Goal: Task Accomplishment & Management: Complete application form

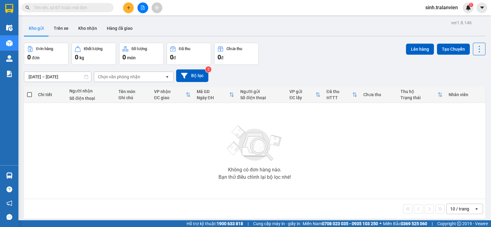
click at [83, 8] on input "text" at bounding box center [70, 7] width 72 height 7
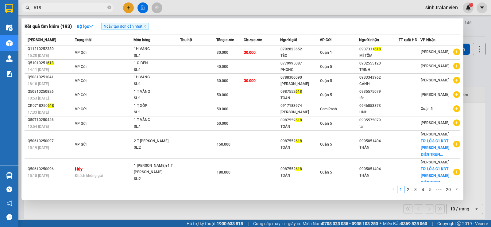
click at [473, 69] on div at bounding box center [245, 113] width 491 height 227
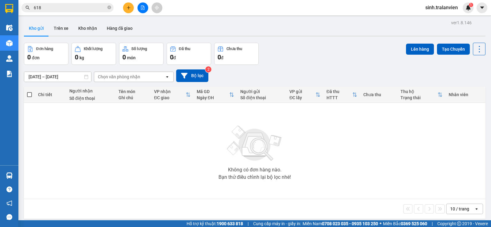
click at [75, 9] on input "618" at bounding box center [70, 7] width 72 height 7
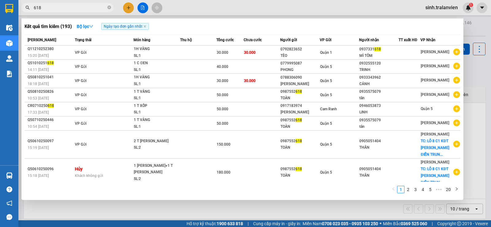
click at [60, 8] on input "618" at bounding box center [70, 7] width 72 height 7
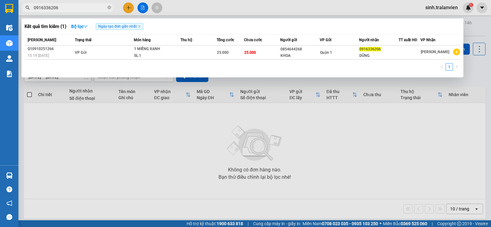
click at [88, 7] on input "0916336206" at bounding box center [70, 7] width 72 height 7
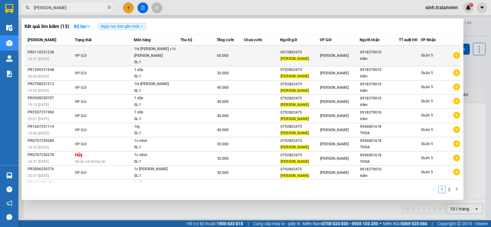
type input "[PERSON_NAME]"
click at [298, 50] on div "0972803475" at bounding box center [299, 52] width 39 height 6
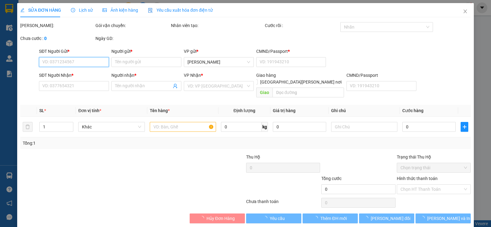
type input "0972803475"
type input "[PERSON_NAME]"
type input "1"
type input "0918379010"
type input "trâm"
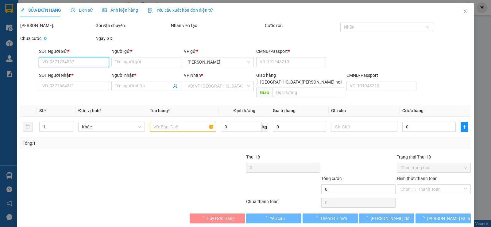
type input "60.000"
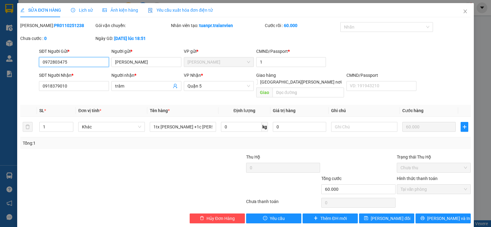
click at [84, 62] on input "0972803475" at bounding box center [74, 62] width 70 height 10
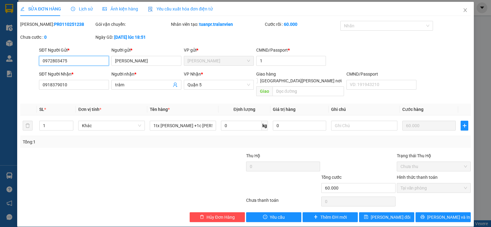
scroll to position [2, 0]
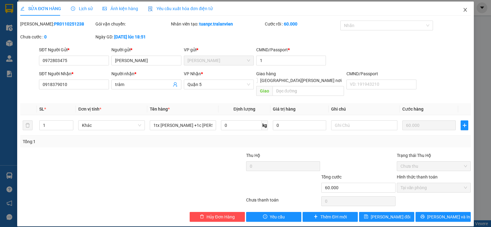
click at [463, 9] on icon "close" at bounding box center [465, 9] width 5 height 5
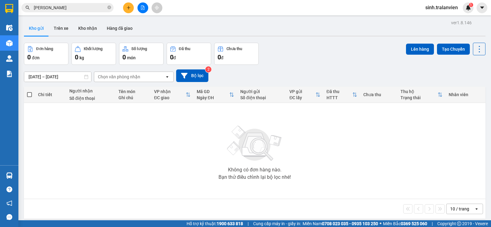
click at [130, 5] on button at bounding box center [128, 7] width 11 height 11
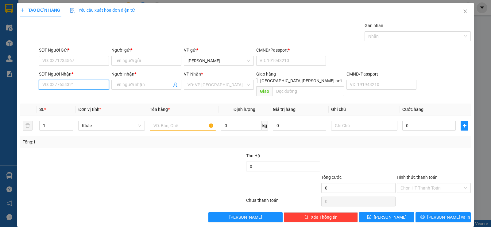
click at [52, 85] on input "SĐT Người Nhận *" at bounding box center [74, 85] width 70 height 10
click at [67, 85] on input "464" at bounding box center [74, 85] width 70 height 10
click at [68, 98] on div "0909821464 - tài" at bounding box center [73, 97] width 62 height 7
type input "0909821464"
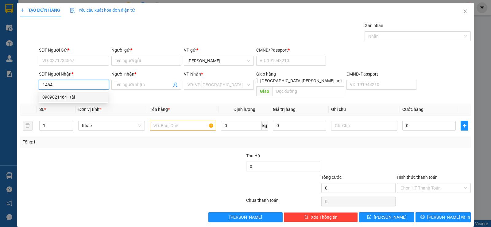
type input "tài"
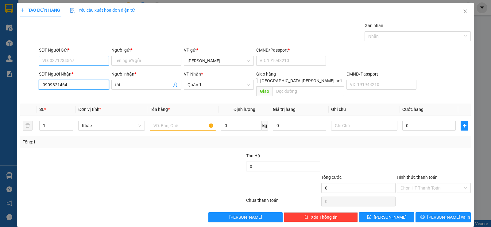
type input "0909821464"
click at [93, 62] on input "SĐT Người Gửi *" at bounding box center [74, 61] width 70 height 10
click at [89, 74] on div "0918512806 - [PERSON_NAME]" at bounding box center [73, 73] width 62 height 7
type input "0918512806"
type input "dung"
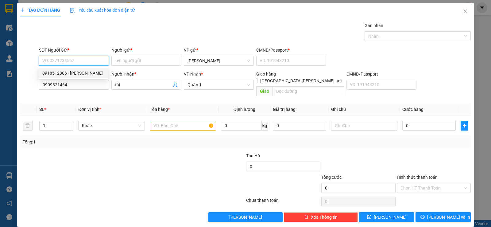
type input "1"
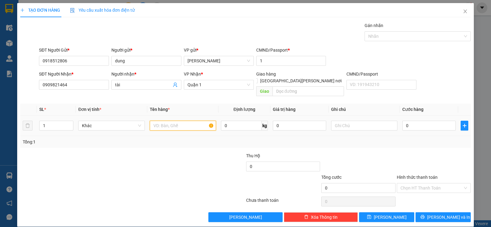
click at [176, 121] on input "text" at bounding box center [183, 126] width 66 height 10
type input "1 hộp"
type input "2"
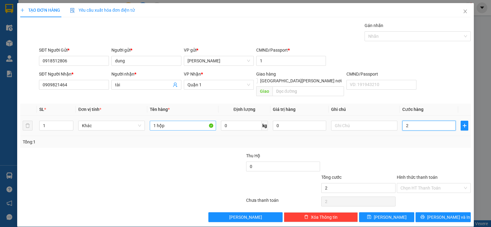
type input "20"
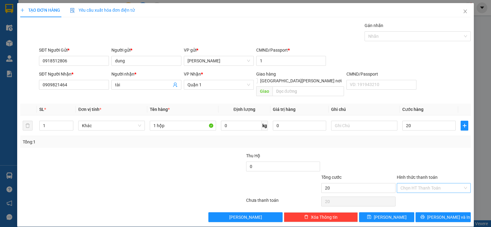
type input "20.000"
click at [432, 183] on input "Hình thức thanh toán" at bounding box center [431, 187] width 62 height 9
click at [430, 192] on div "Tại văn phòng" at bounding box center [430, 193] width 66 height 7
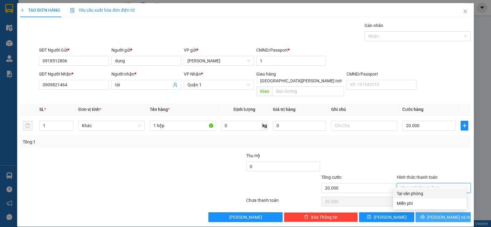
type input "0"
click at [451, 212] on button "[PERSON_NAME] và In" at bounding box center [442, 217] width 55 height 10
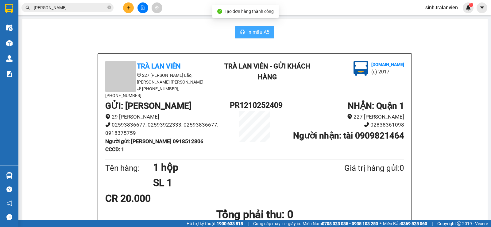
drag, startPoint x: 242, startPoint y: 34, endPoint x: 243, endPoint y: 73, distance: 39.0
click at [242, 34] on icon "printer" at bounding box center [242, 31] width 5 height 5
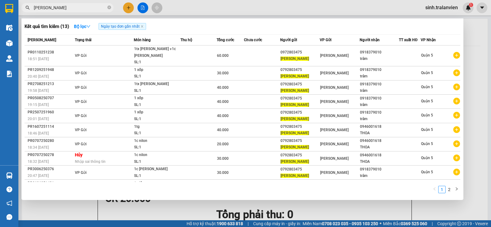
click at [69, 7] on input "[PERSON_NAME]" at bounding box center [70, 7] width 72 height 7
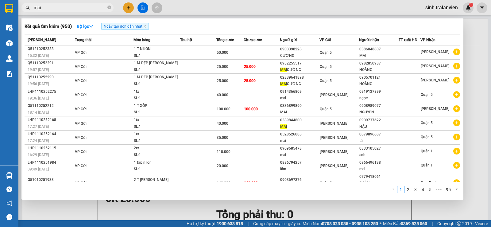
type input "mai"
click at [128, 9] on div at bounding box center [245, 113] width 491 height 227
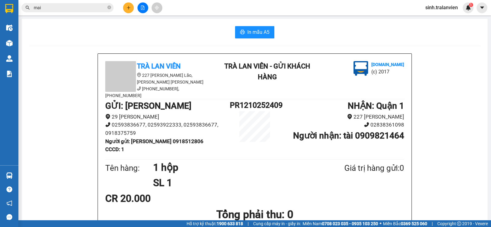
click at [126, 8] on icon "plus" at bounding box center [128, 8] width 4 height 4
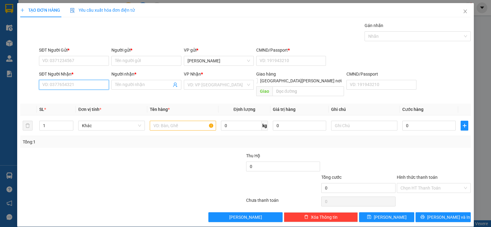
click at [64, 82] on input "SĐT Người Nhận *" at bounding box center [74, 85] width 70 height 10
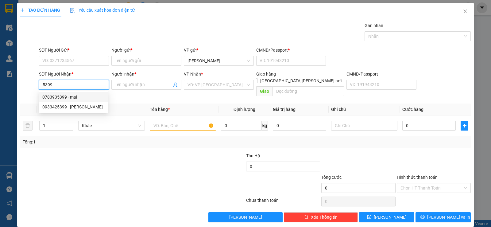
click at [79, 98] on div "0783935399 - mai" at bounding box center [73, 97] width 62 height 7
type input "0783935399"
type input "mai"
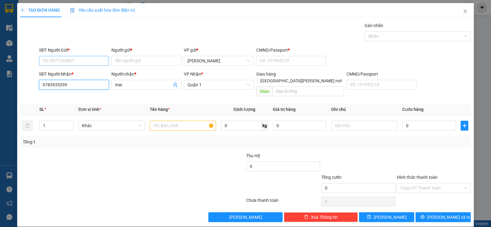
type input "0783935399"
click at [82, 57] on input "SĐT Người Gửi *" at bounding box center [74, 61] width 70 height 10
click at [73, 76] on div "0938115726 - lợi" at bounding box center [73, 73] width 62 height 7
type input "0938115726"
type input "lợi"
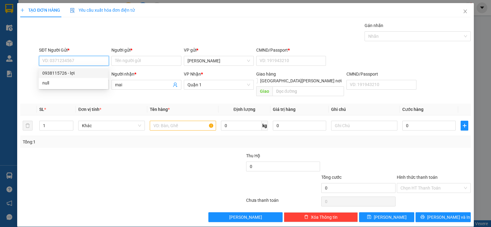
type input "1"
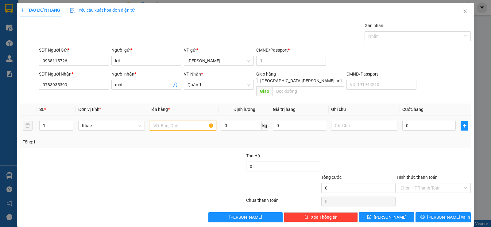
click at [180, 121] on input "text" at bounding box center [183, 126] width 66 height 10
type input "1 xốp chung"
type input "6"
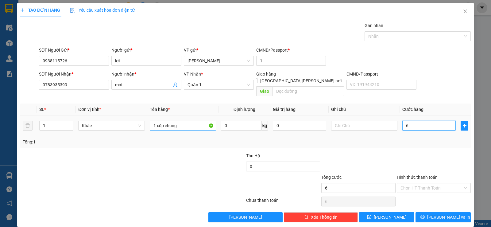
type input "60"
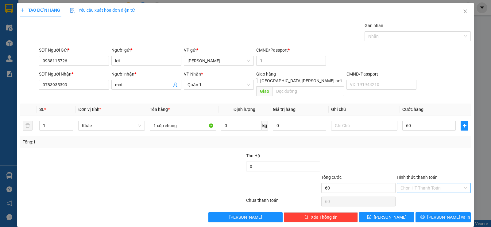
type input "60.000"
click at [422, 183] on input "Hình thức thanh toán" at bounding box center [431, 187] width 62 height 9
click at [421, 192] on div "Tại văn phòng" at bounding box center [430, 193] width 66 height 7
type input "0"
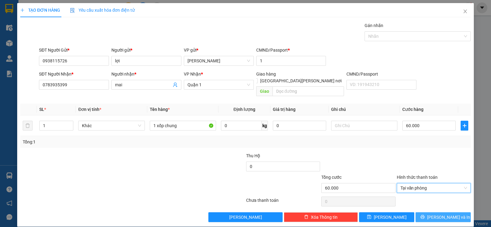
click at [446, 214] on span "[PERSON_NAME] và In" at bounding box center [448, 217] width 43 height 7
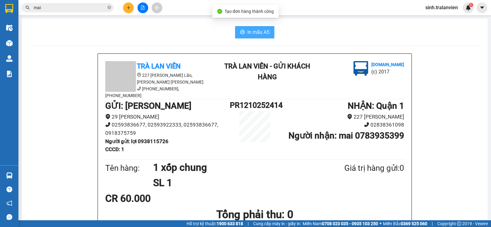
click at [254, 32] on span "In mẫu A5" at bounding box center [258, 32] width 22 height 8
click at [255, 28] on span "In mẫu A5" at bounding box center [258, 32] width 22 height 8
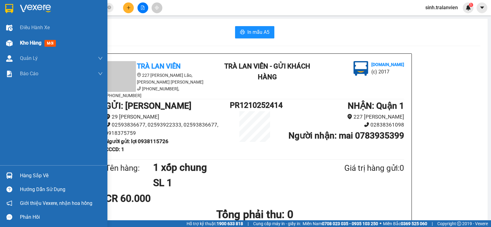
click at [31, 43] on span "Kho hàng" at bounding box center [30, 43] width 21 height 6
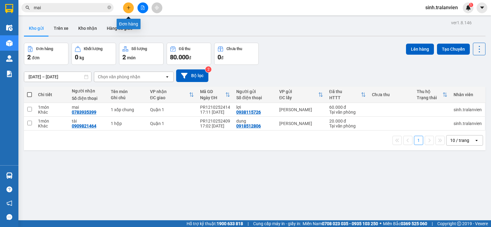
click at [130, 10] on icon "plus" at bounding box center [128, 8] width 4 height 4
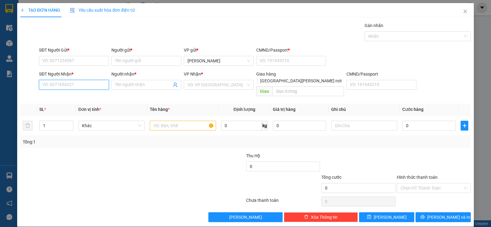
click at [70, 85] on input "SĐT Người Nhận *" at bounding box center [74, 85] width 70 height 10
type input "0909348279"
click at [68, 98] on div "0909348279 - [PERSON_NAME]" at bounding box center [73, 97] width 62 height 7
type input "NGHIỆP"
type input "0909348279"
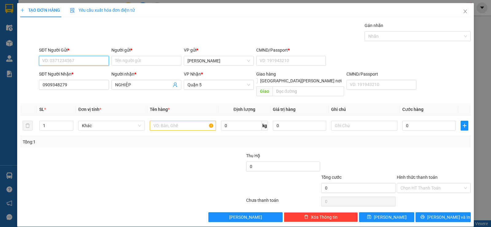
click at [88, 60] on input "SĐT Người Gửi *" at bounding box center [74, 61] width 70 height 10
click at [81, 74] on div "0398267284 - [PERSON_NAME]" at bounding box center [73, 73] width 62 height 7
type input "0398267284"
type input "phong"
type input "11"
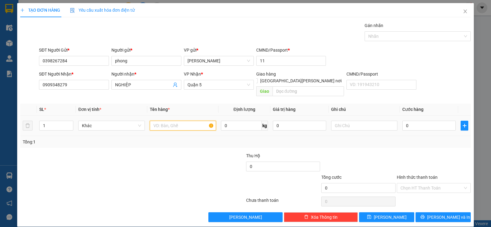
click at [177, 121] on input "text" at bounding box center [183, 126] width 66 height 10
type input "1 xốp +1 giấy"
type input "6"
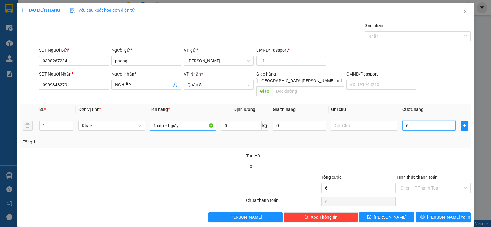
type input "60"
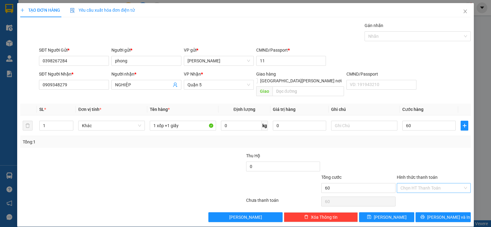
type input "60.000"
click at [423, 183] on input "Hình thức thanh toán" at bounding box center [431, 187] width 62 height 9
click at [425, 192] on div "Tại văn phòng" at bounding box center [430, 193] width 66 height 7
type input "0"
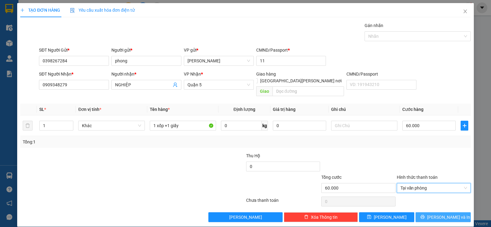
click at [440, 214] on span "[PERSON_NAME] và In" at bounding box center [448, 217] width 43 height 7
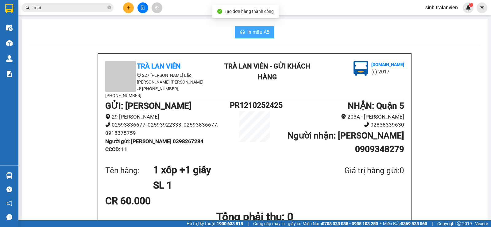
click at [252, 33] on span "In mẫu A5" at bounding box center [258, 32] width 22 height 8
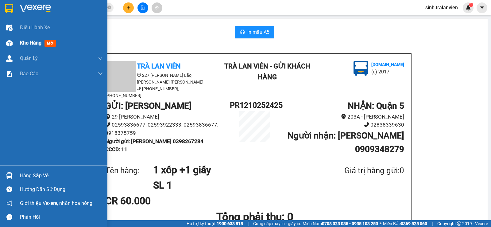
click at [26, 41] on span "Kho hàng" at bounding box center [30, 43] width 21 height 6
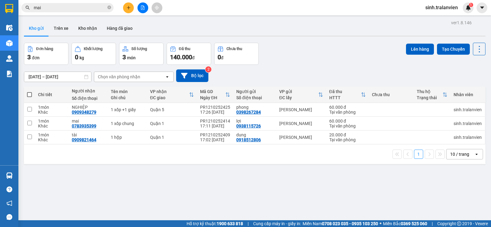
click at [217, 169] on div "ver 1.8.146 Kho gửi Trên xe [PERSON_NAME] Hàng đã [PERSON_NAME] hàng 3 đơn [PER…" at bounding box center [254, 131] width 466 height 227
click at [126, 6] on button at bounding box center [128, 7] width 11 height 11
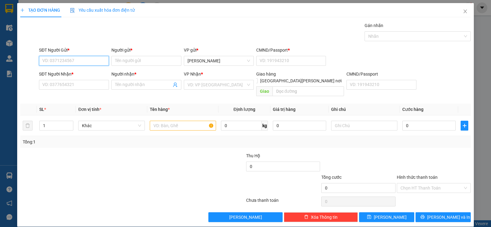
click at [73, 60] on input "SĐT Người Gửi *" at bounding box center [74, 61] width 70 height 10
type input "0973808097"
click at [64, 68] on div "0973808097 - TRÚC" at bounding box center [73, 73] width 69 height 10
type input "TRÚC"
type input "264419717"
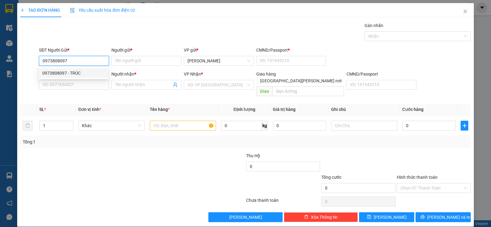
type input "0943953950"
type input "my"
type input "0973808097"
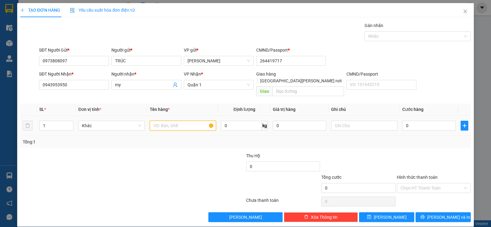
click at [163, 121] on input "text" at bounding box center [183, 126] width 66 height 10
type input "1 gói đen"
click at [414, 121] on input "0" at bounding box center [428, 126] width 53 height 10
type input "2"
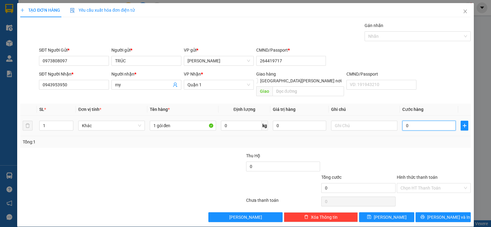
type input "2"
type input "20"
type input "20.000"
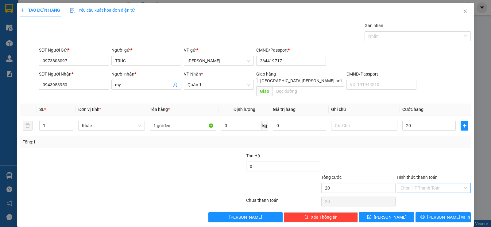
type input "20.000"
click at [454, 183] on input "Hình thức thanh toán" at bounding box center [431, 187] width 62 height 9
click at [430, 192] on div "Tại văn phòng" at bounding box center [430, 193] width 66 height 7
type input "0"
click at [445, 214] on span "[PERSON_NAME] và In" at bounding box center [448, 217] width 43 height 7
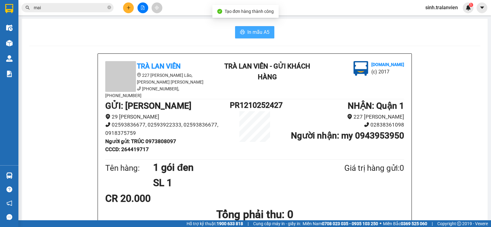
click at [247, 29] on span "In mẫu A5" at bounding box center [258, 32] width 22 height 8
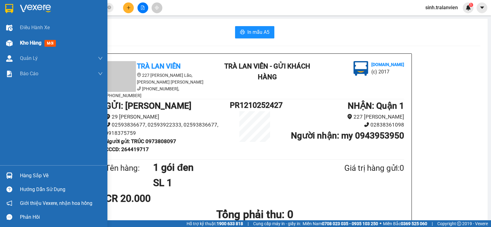
click at [29, 42] on span "Kho hàng" at bounding box center [30, 43] width 21 height 6
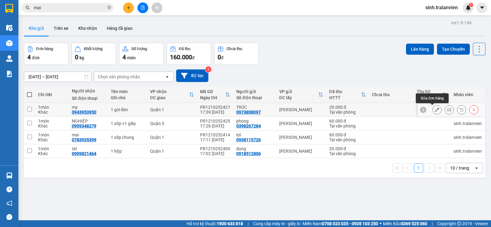
click at [435, 109] on icon at bounding box center [437, 109] width 4 height 4
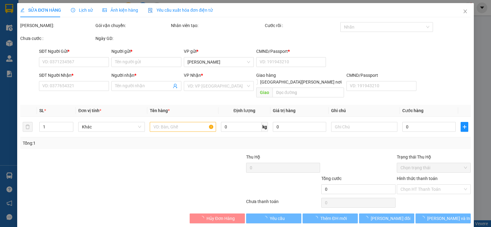
type input "0973808097"
type input "TRÚC"
type input "264419717"
type input "0943953950"
type input "my"
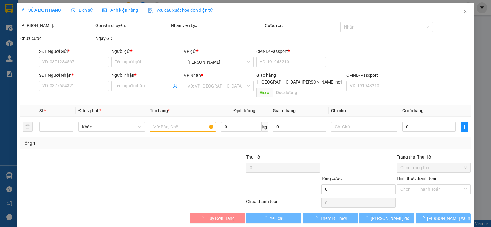
type input "20.000"
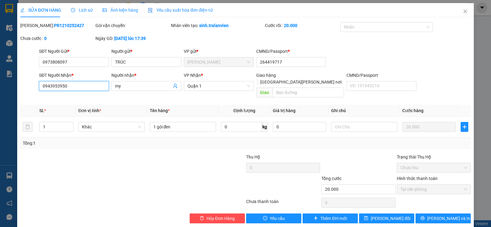
click at [91, 89] on input "0943953950" at bounding box center [74, 86] width 70 height 10
type input "0772717912"
click at [129, 87] on input "my" at bounding box center [143, 86] width 56 height 7
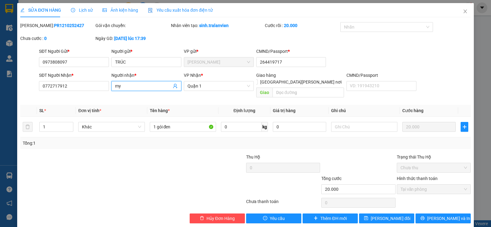
click at [129, 87] on input "my" at bounding box center [143, 86] width 56 height 7
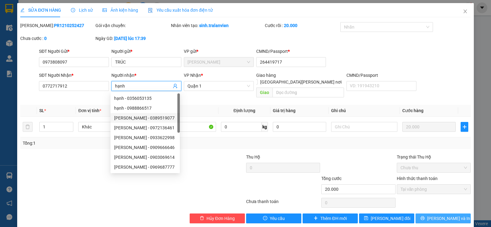
type input "hạnh"
click at [436, 215] on span "[PERSON_NAME] và In" at bounding box center [448, 218] width 43 height 7
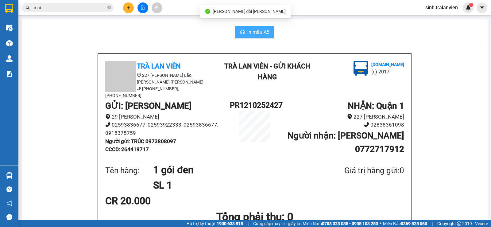
click at [260, 29] on span "In mẫu A5" at bounding box center [258, 32] width 22 height 8
click at [125, 5] on button at bounding box center [128, 7] width 11 height 11
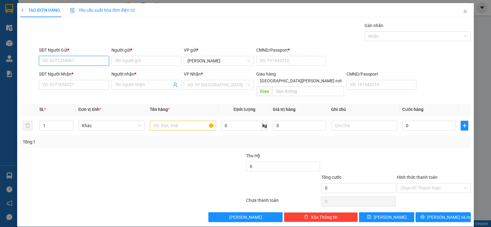
click at [61, 56] on input "SĐT Người Gửi *" at bounding box center [74, 61] width 70 height 10
click at [77, 71] on div "0977157716 - [PERSON_NAME]" at bounding box center [73, 73] width 62 height 7
type input "0977157716"
type input "BS VŨ"
type input "264443077"
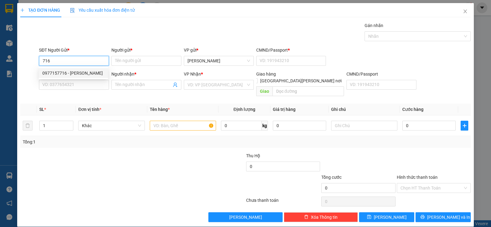
type input "0896393988"
type input "LINH"
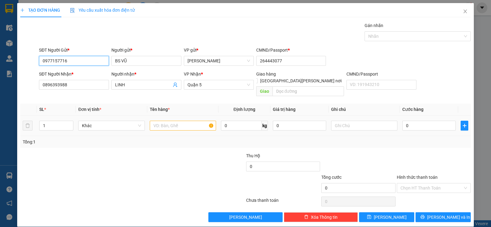
type input "0977157716"
click at [179, 121] on input "text" at bounding box center [183, 126] width 66 height 10
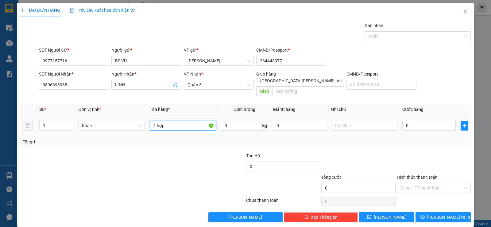
type input "1 hộp"
click at [435, 183] on input "Hình thức thanh toán" at bounding box center [431, 187] width 62 height 9
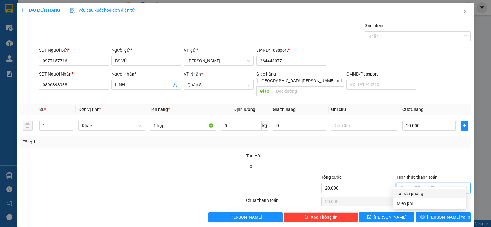
click at [424, 195] on div "Tại văn phòng" at bounding box center [430, 193] width 66 height 7
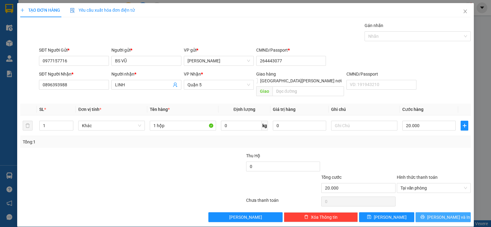
click at [440, 214] on span "[PERSON_NAME] và In" at bounding box center [448, 217] width 43 height 7
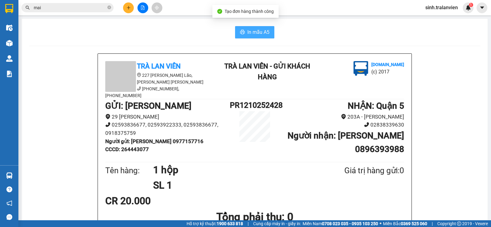
click at [259, 36] on span "In mẫu A5" at bounding box center [258, 32] width 22 height 8
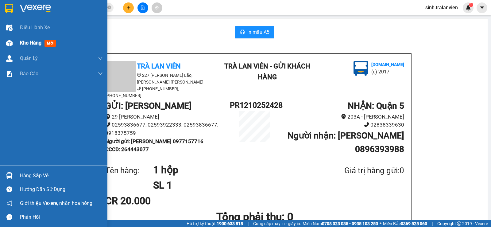
click at [36, 42] on span "Kho hàng" at bounding box center [30, 43] width 21 height 6
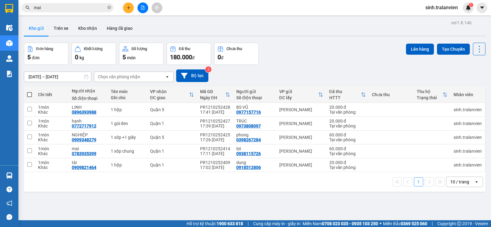
click at [130, 8] on icon "plus" at bounding box center [128, 8] width 4 height 4
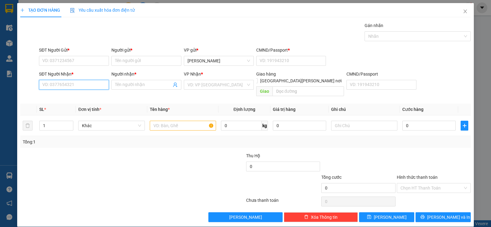
click at [76, 85] on input "SĐT Người Nhận *" at bounding box center [74, 85] width 70 height 10
type input "0919905778"
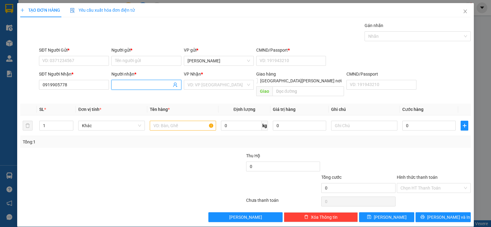
click at [126, 84] on input "Người nhận *" at bounding box center [143, 84] width 56 height 7
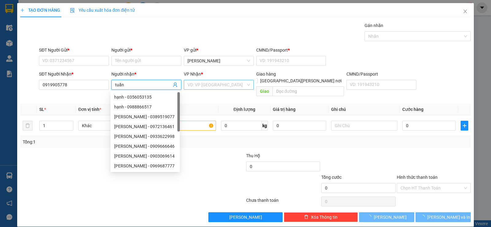
type input "tuấn"
click at [200, 80] on input "search" at bounding box center [216, 84] width 58 height 9
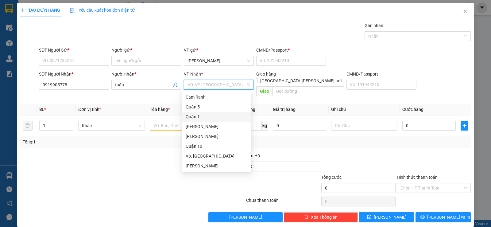
click at [203, 118] on div "Quận 1" at bounding box center [217, 116] width 62 height 7
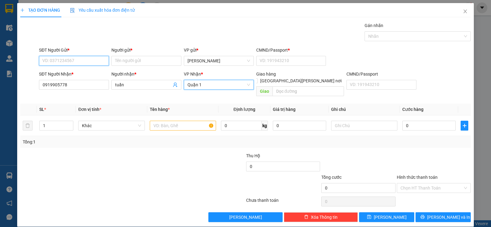
click at [84, 63] on input "SĐT Người Gửi *" at bounding box center [74, 61] width 70 height 10
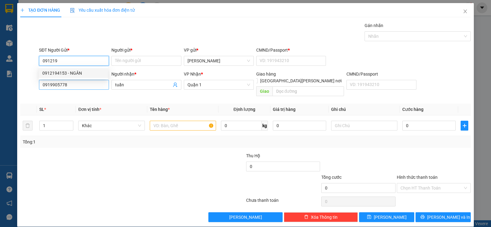
drag, startPoint x: 86, startPoint y: 74, endPoint x: 104, endPoint y: 85, distance: 21.2
click at [86, 74] on div "0912194153 - NGÂN" at bounding box center [73, 73] width 62 height 7
type input "0912194153"
type input "NGÂN"
type input "1"
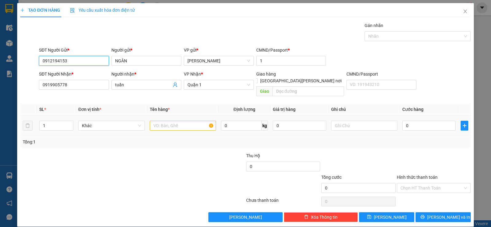
type input "0912194153"
click at [182, 121] on input "text" at bounding box center [183, 126] width 66 height 10
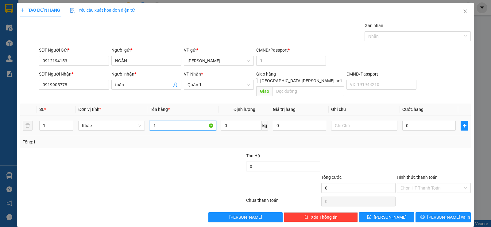
type input "1"
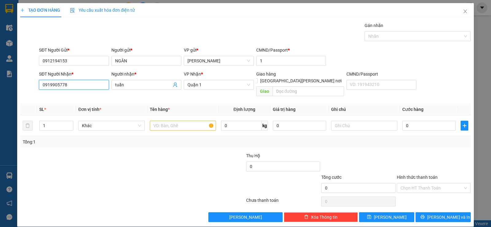
click at [95, 85] on input "0919905778" at bounding box center [74, 85] width 70 height 10
click at [93, 84] on input "SĐT Người Nhận *" at bounding box center [74, 85] width 70 height 10
click at [64, 98] on div "0911170548 - [PERSON_NAME]" at bounding box center [73, 97] width 62 height 7
type input "0911170548"
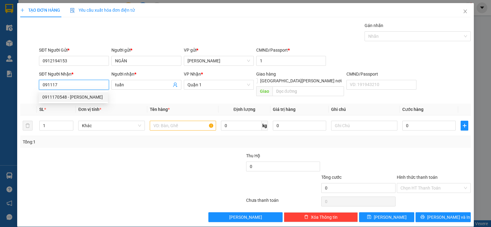
type input "TUẤN"
type input "0911170548"
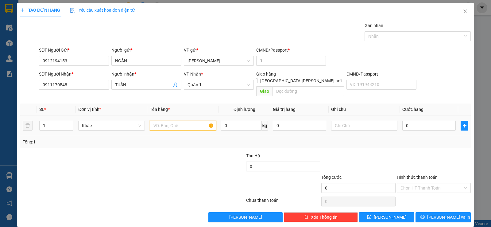
drag, startPoint x: 188, startPoint y: 122, endPoint x: 222, endPoint y: 133, distance: 36.3
click at [188, 122] on input "text" at bounding box center [183, 126] width 66 height 10
type input "1 thùng nylon đen [PERSON_NAME]"
click at [427, 121] on input "0" at bounding box center [428, 126] width 53 height 10
click at [454, 183] on input "Hình thức thanh toán" at bounding box center [431, 187] width 62 height 9
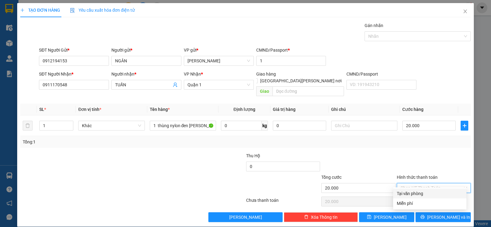
click at [433, 195] on div "Tại văn phòng" at bounding box center [430, 193] width 66 height 7
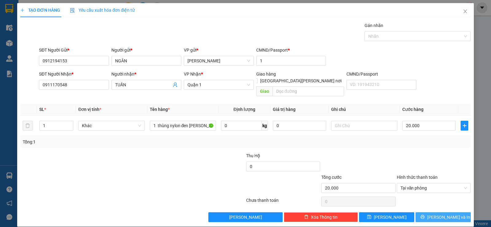
click at [439, 214] on span "[PERSON_NAME] và In" at bounding box center [448, 217] width 43 height 7
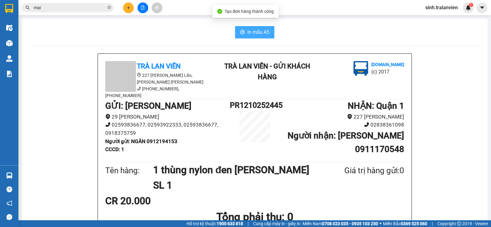
click at [253, 30] on span "In mẫu A5" at bounding box center [258, 32] width 22 height 8
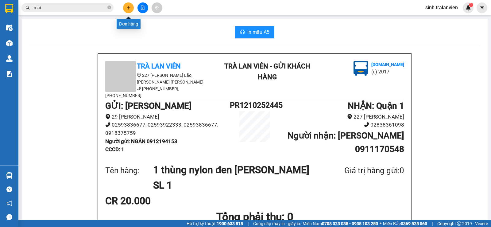
click at [131, 9] on button at bounding box center [128, 7] width 11 height 11
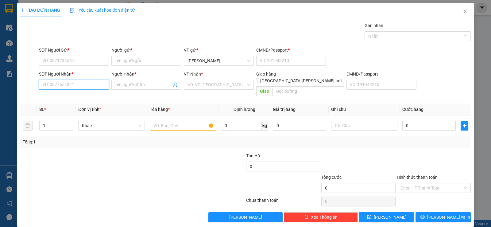
click at [65, 85] on input "SĐT Người Nhận *" at bounding box center [74, 85] width 70 height 10
type input "0986655091"
click at [81, 86] on input "0986655091" at bounding box center [74, 85] width 70 height 10
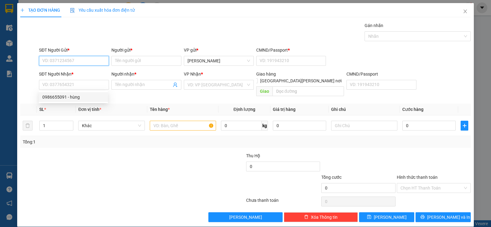
click at [83, 57] on input "SĐT Người Gửi *" at bounding box center [74, 61] width 70 height 10
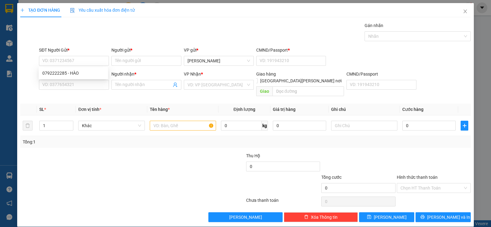
drag, startPoint x: 83, startPoint y: 57, endPoint x: 48, endPoint y: 131, distance: 81.5
click at [49, 174] on div at bounding box center [95, 184] width 151 height 21
click at [73, 86] on input "SĐT Người Nhận *" at bounding box center [74, 85] width 70 height 10
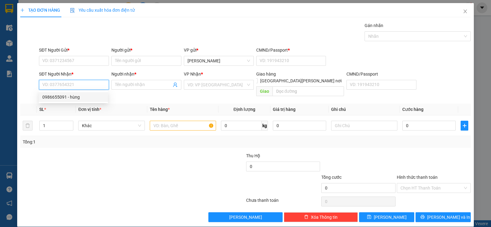
paste input "0986655091"
type input "0986655091"
drag, startPoint x: 78, startPoint y: 99, endPoint x: 72, endPoint y: 111, distance: 13.1
click at [78, 99] on div "0986655091 - hùng" at bounding box center [73, 97] width 62 height 7
type input "hùng"
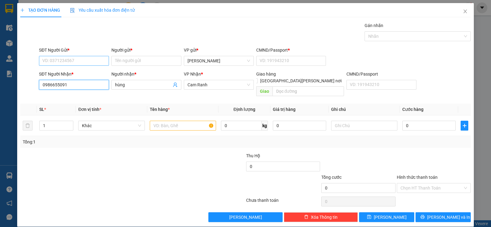
type input "0986655091"
click at [77, 57] on input "SĐT Người Gửi *" at bounding box center [74, 61] width 70 height 10
click at [75, 74] on div "0792222285 - HÀO" at bounding box center [73, 73] width 62 height 7
type input "0792222285"
type input "HÀO"
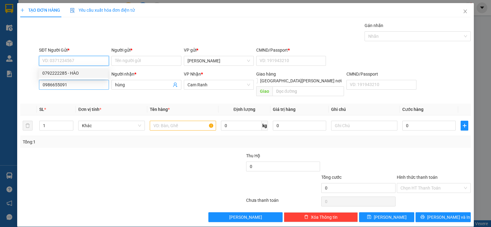
type input "11"
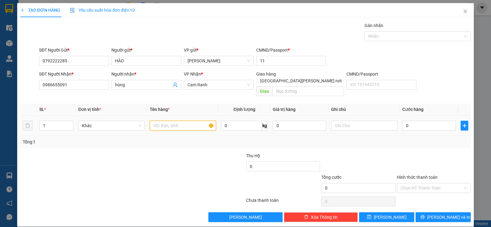
click at [187, 121] on input "text" at bounding box center [183, 126] width 66 height 10
click at [172, 121] on input "1 gửi" at bounding box center [183, 126] width 66 height 10
type input "1 hộp"
click at [415, 121] on input "0" at bounding box center [428, 126] width 53 height 10
type input "2"
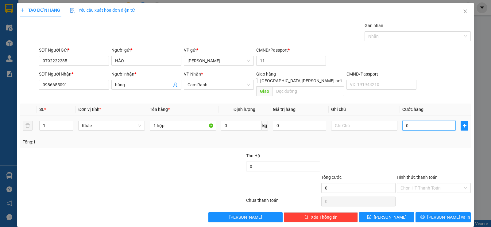
type input "2"
drag, startPoint x: 438, startPoint y: 181, endPoint x: 435, endPoint y: 187, distance: 6.2
click at [438, 183] on input "Hình thức thanh toán" at bounding box center [431, 187] width 62 height 9
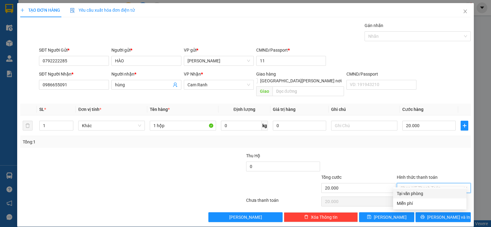
click at [429, 193] on div "Tại văn phòng" at bounding box center [430, 193] width 66 height 7
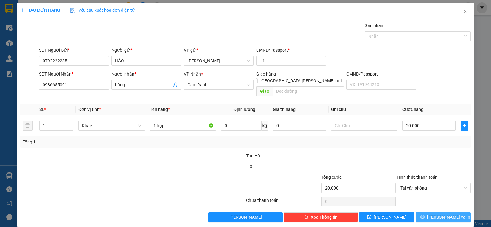
click at [440, 214] on span "[PERSON_NAME] và In" at bounding box center [448, 217] width 43 height 7
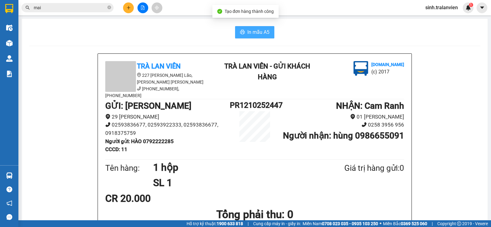
click at [250, 33] on span "In mẫu A5" at bounding box center [258, 32] width 22 height 8
